Goal: Navigation & Orientation: Find specific page/section

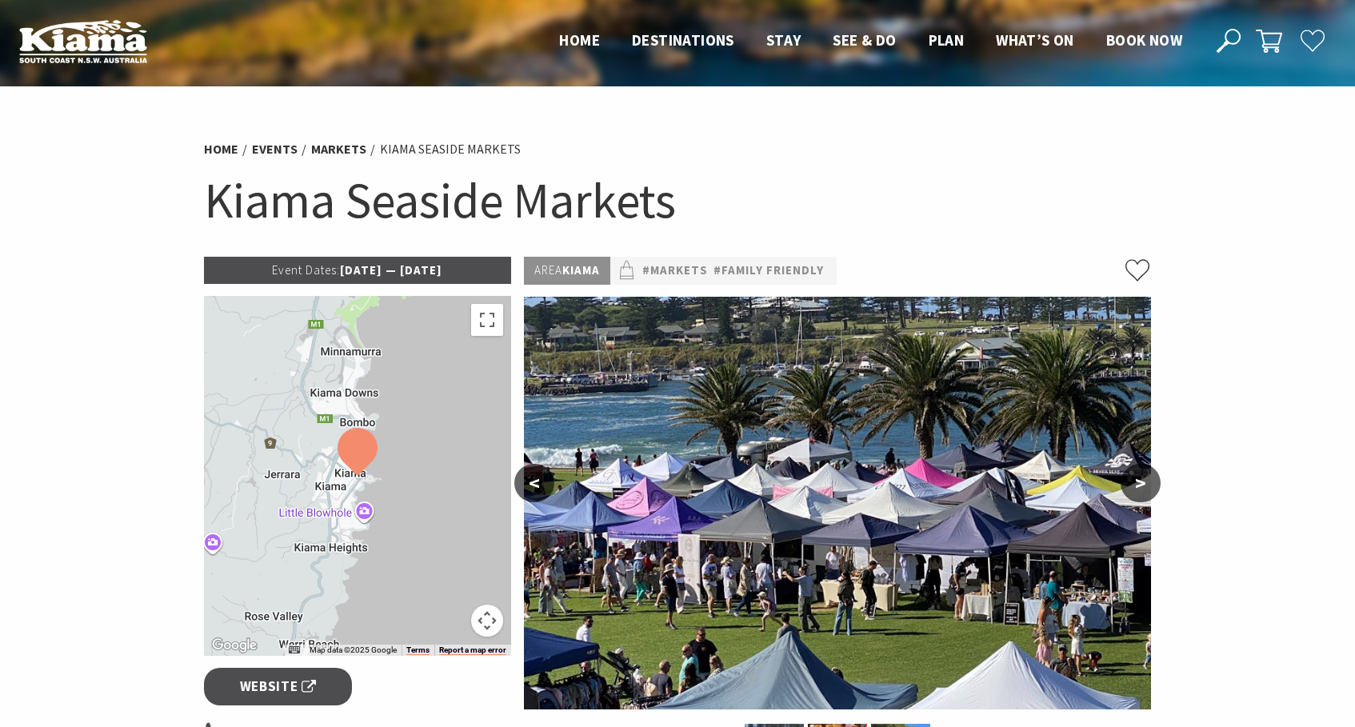
click at [1146, 483] on button ">" at bounding box center [1141, 483] width 40 height 38
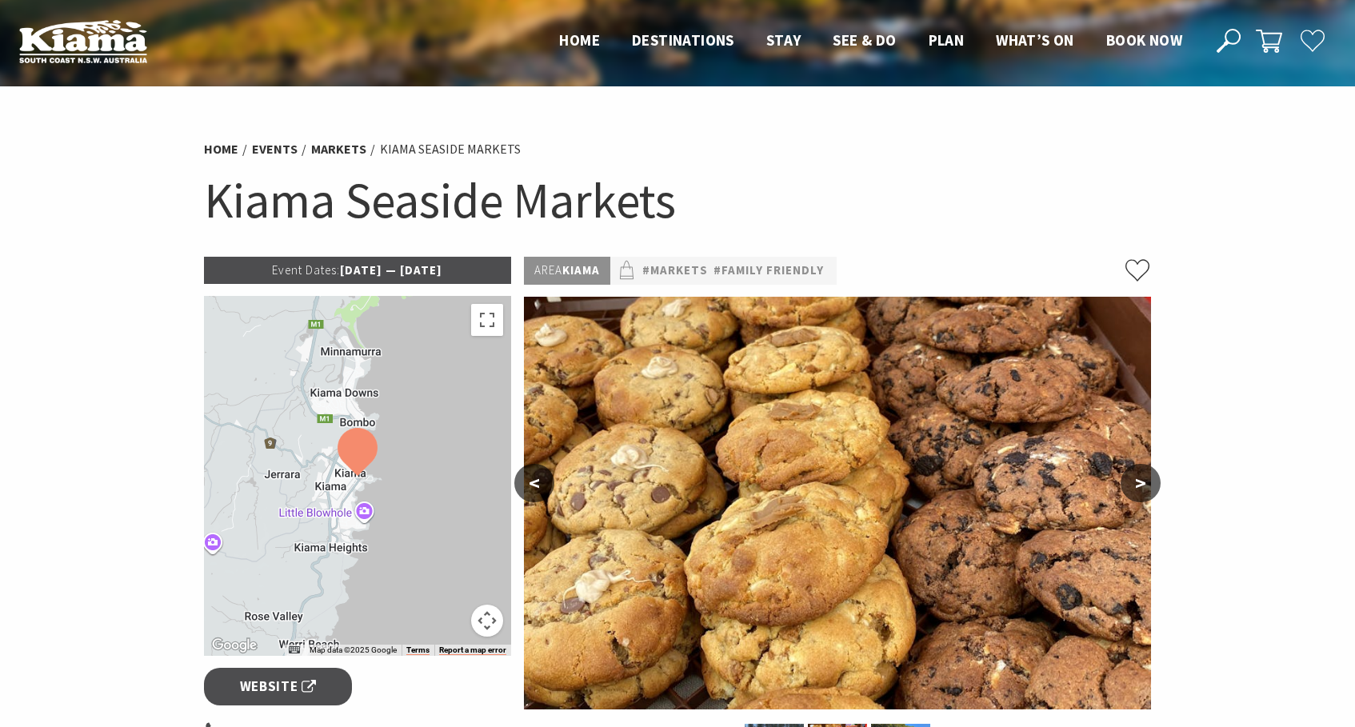
click at [1146, 483] on button ">" at bounding box center [1141, 483] width 40 height 38
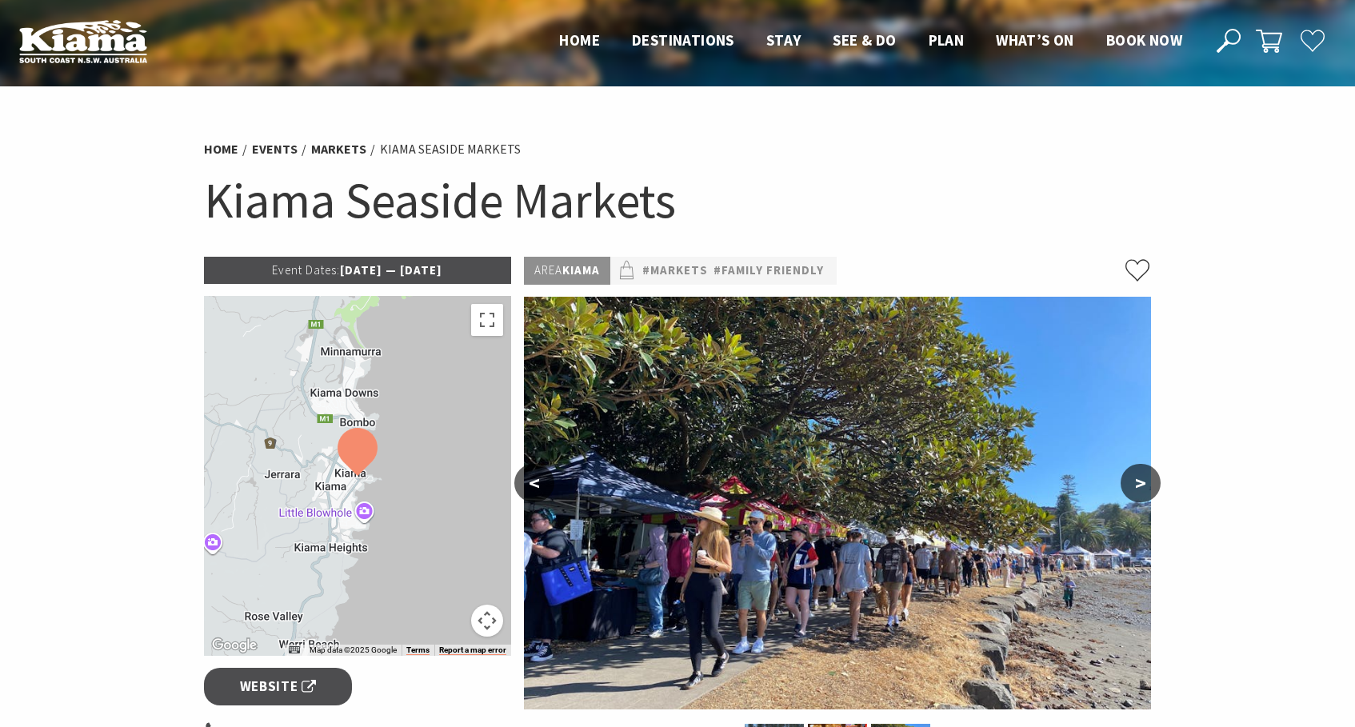
click at [1146, 483] on button ">" at bounding box center [1141, 483] width 40 height 38
click at [1137, 483] on button ">" at bounding box center [1141, 483] width 40 height 38
click at [534, 479] on button "<" at bounding box center [535, 483] width 40 height 38
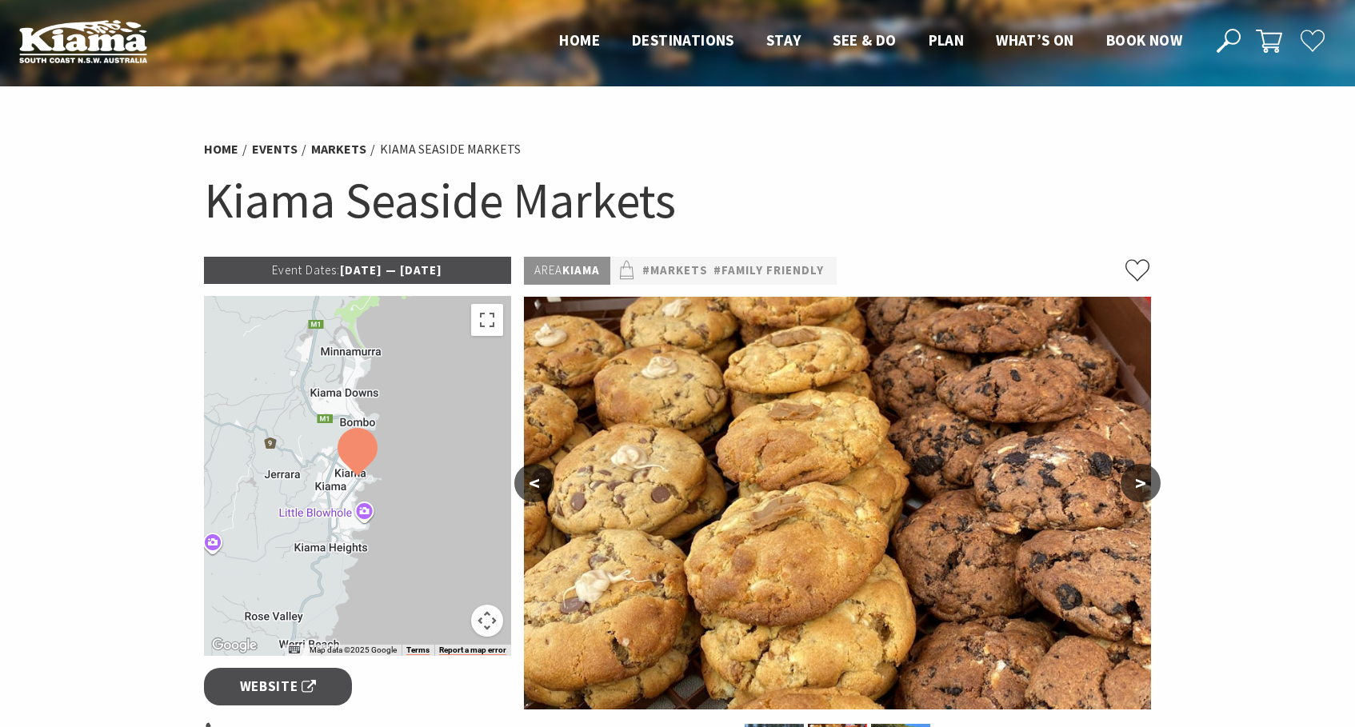
click at [534, 479] on button "<" at bounding box center [535, 483] width 40 height 38
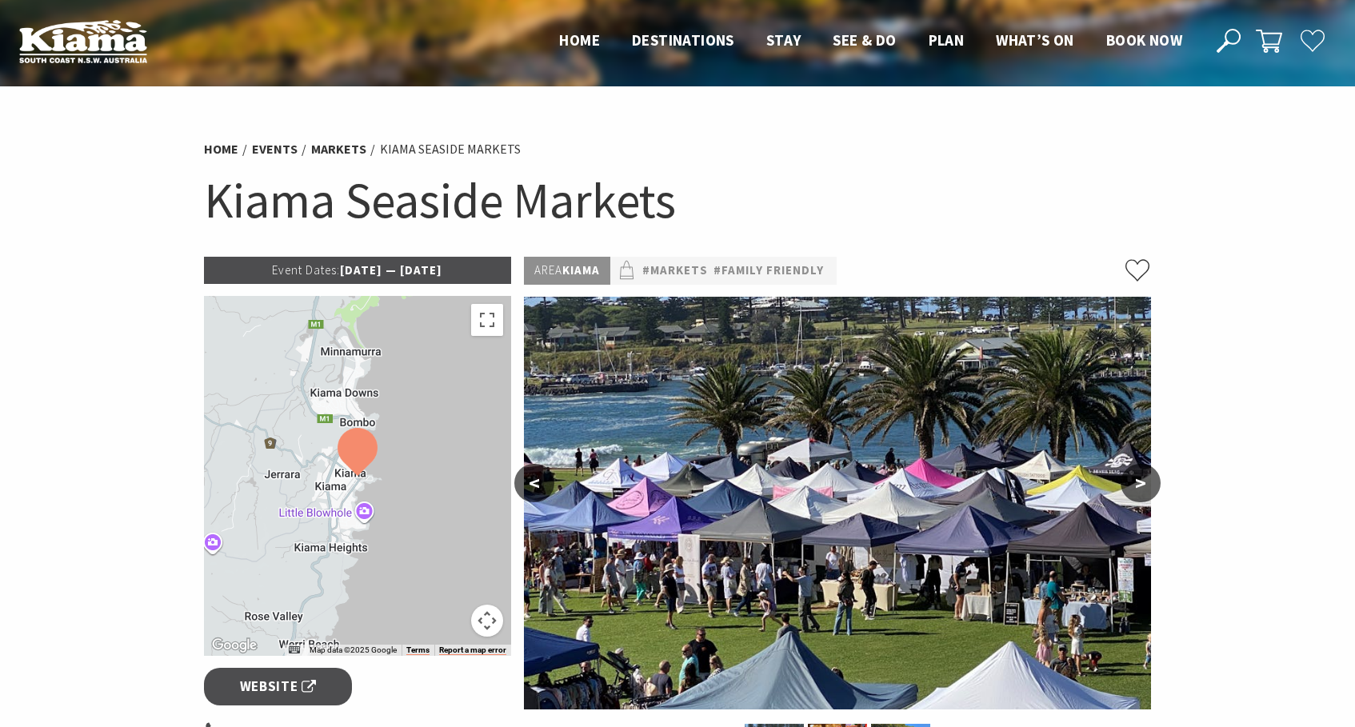
click at [534, 479] on button "<" at bounding box center [535, 483] width 40 height 38
click at [1139, 488] on button ">" at bounding box center [1141, 483] width 40 height 38
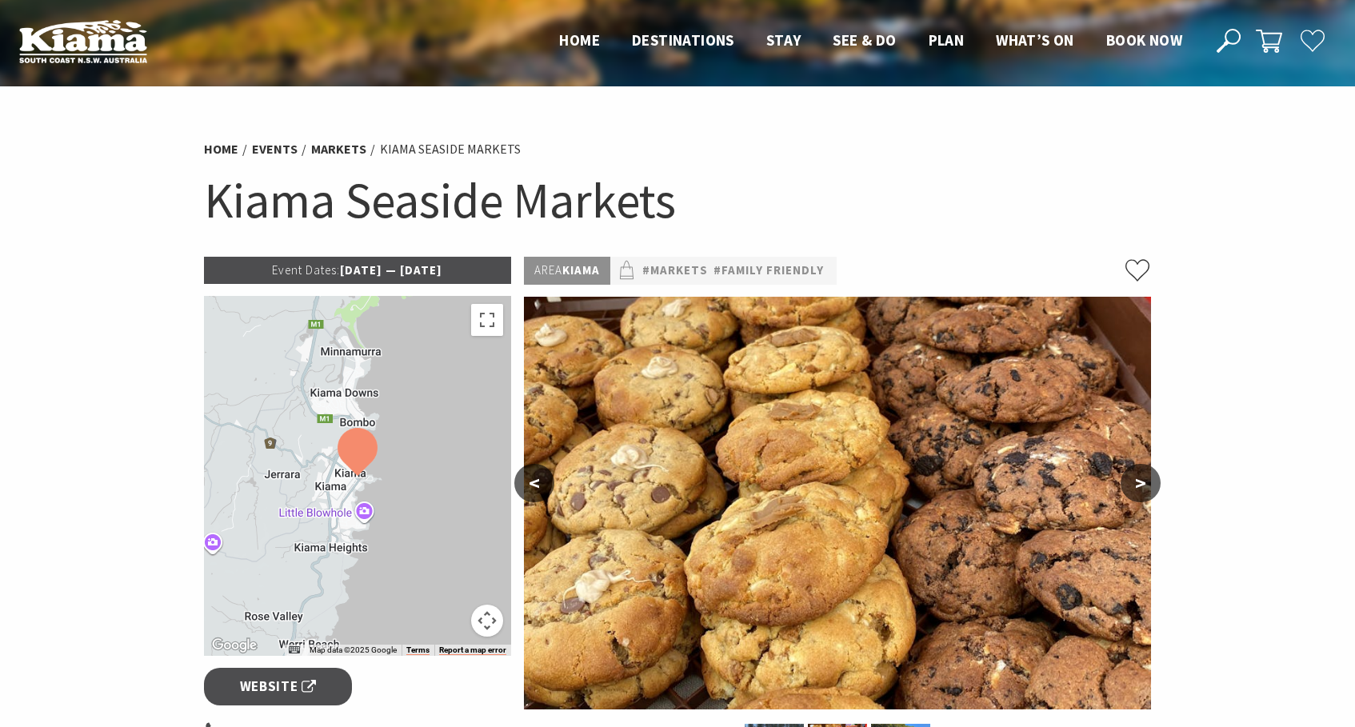
click at [1139, 487] on button ">" at bounding box center [1141, 483] width 40 height 38
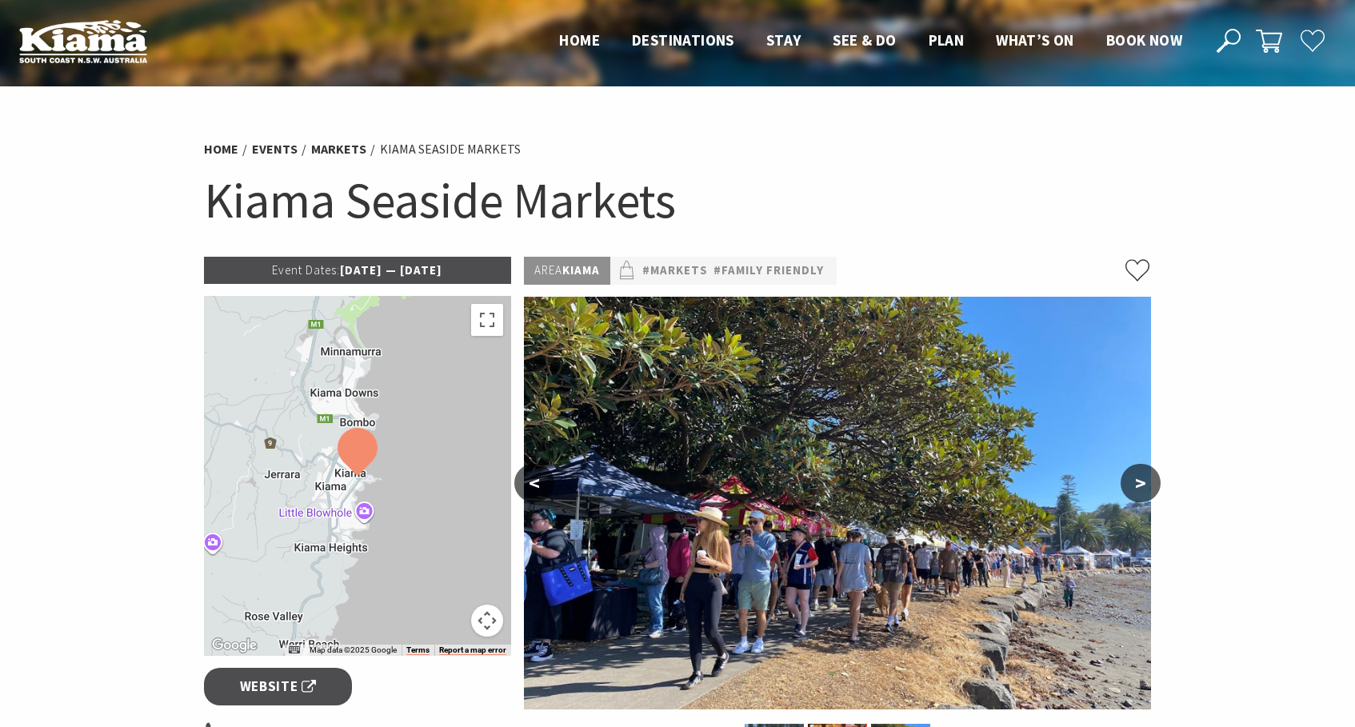
click at [1139, 487] on button ">" at bounding box center [1141, 483] width 40 height 38
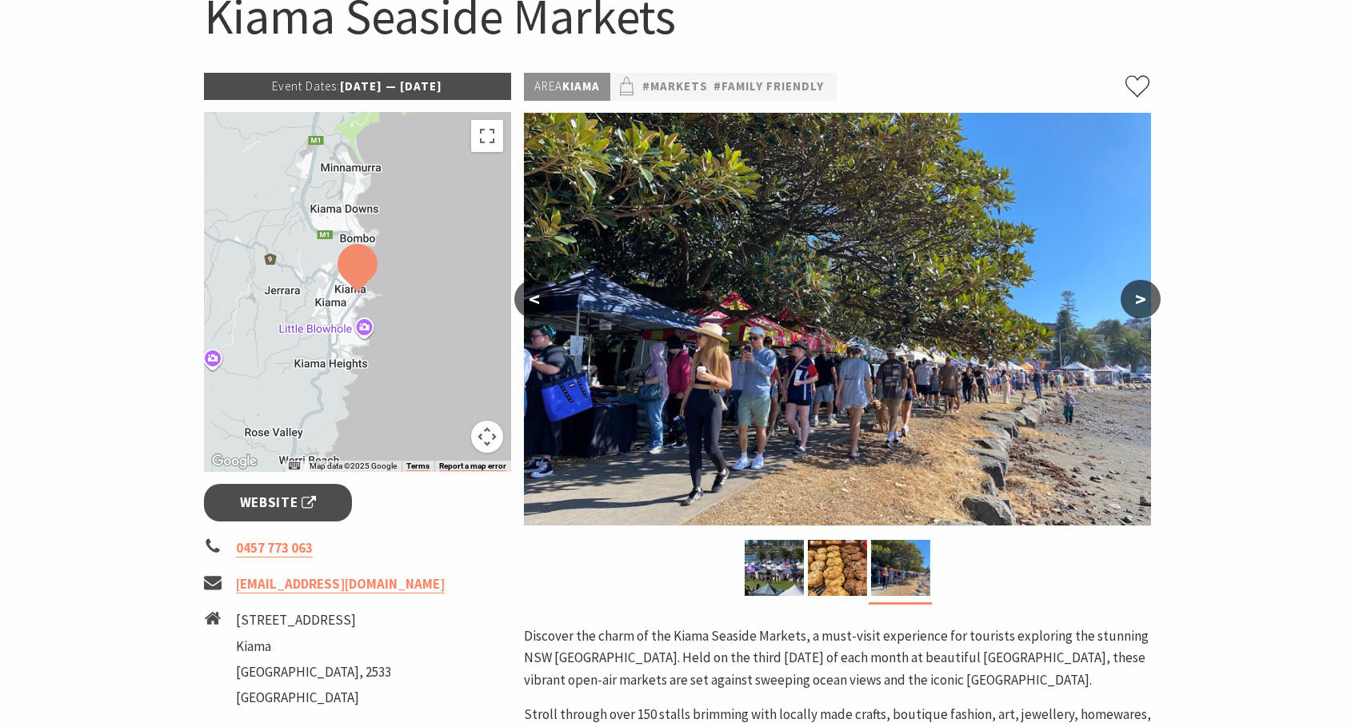
scroll to position [183, 0]
click at [284, 499] on span "Website" at bounding box center [278, 504] width 77 height 22
